Goal: Information Seeking & Learning: Learn about a topic

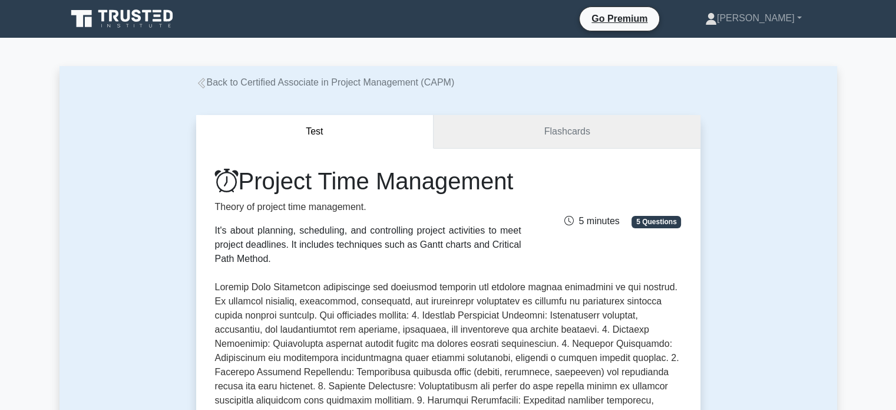
click at [528, 116] on link "Flashcards" at bounding box center [567, 132] width 266 height 34
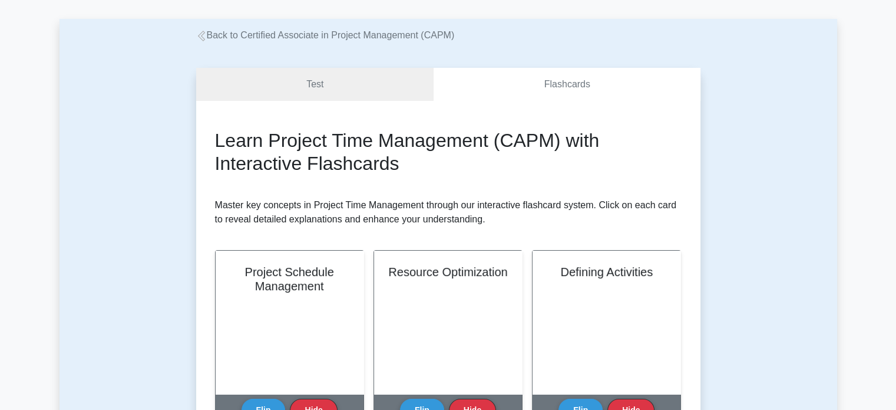
scroll to position [42, 0]
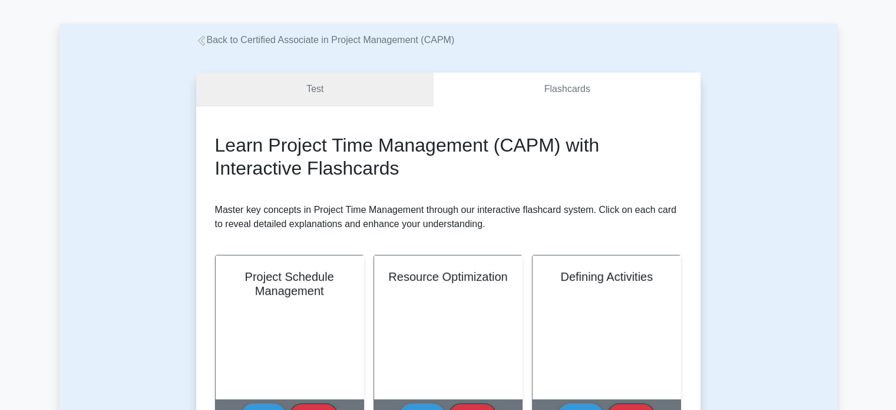
click at [384, 90] on link "Test" at bounding box center [315, 89] width 238 height 34
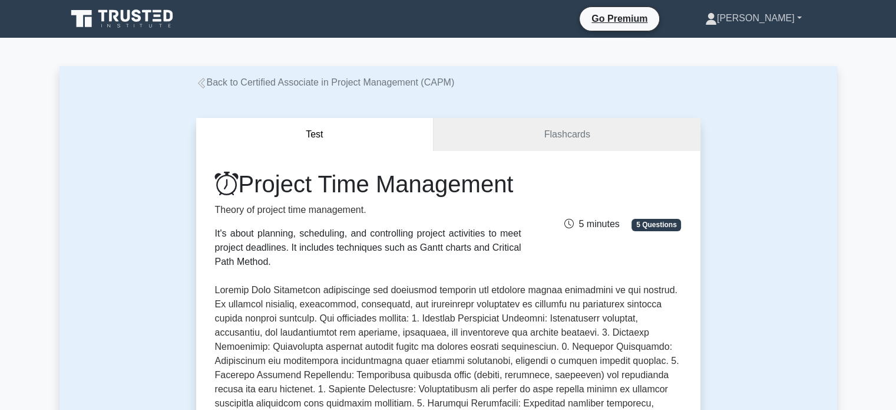
click at [777, 16] on link "[PERSON_NAME]" at bounding box center [753, 18] width 153 height 24
